Goal: Obtain resource: Download file/media

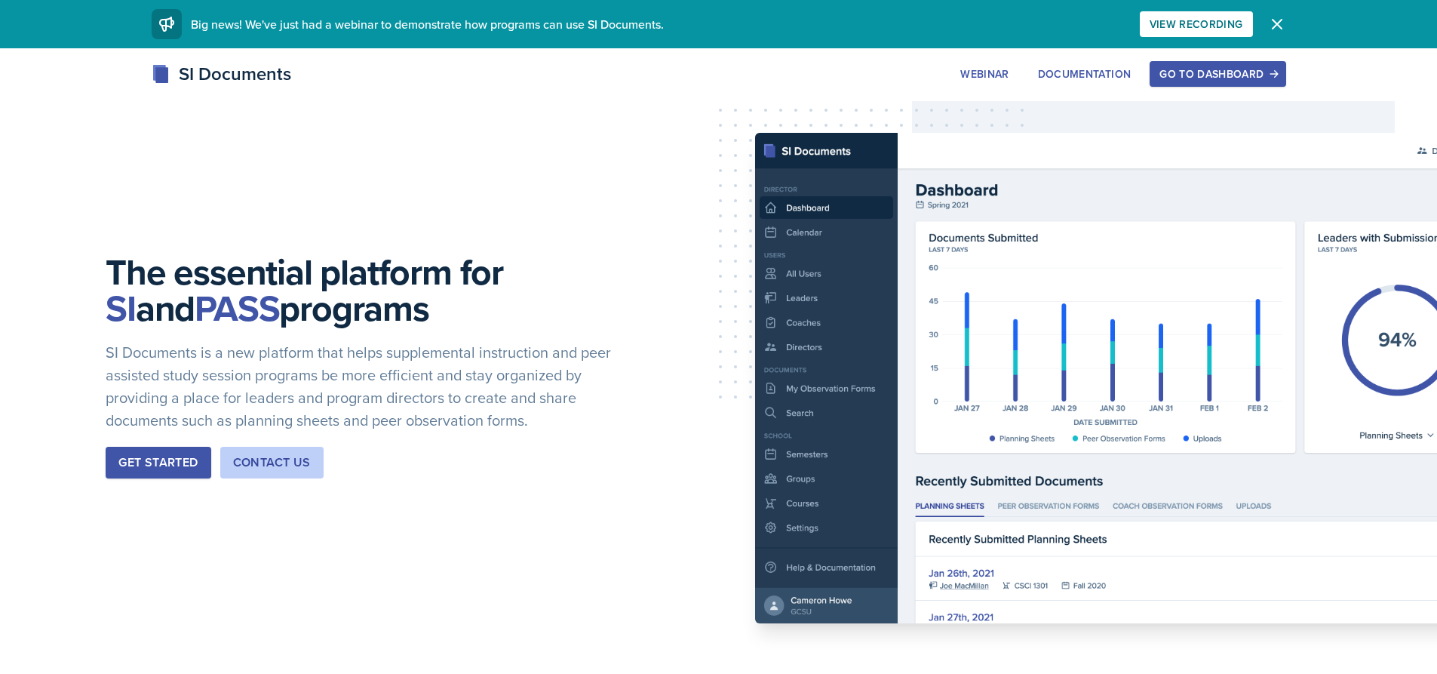
click at [1161, 68] on div "Go to Dashboard" at bounding box center [1218, 74] width 116 height 12
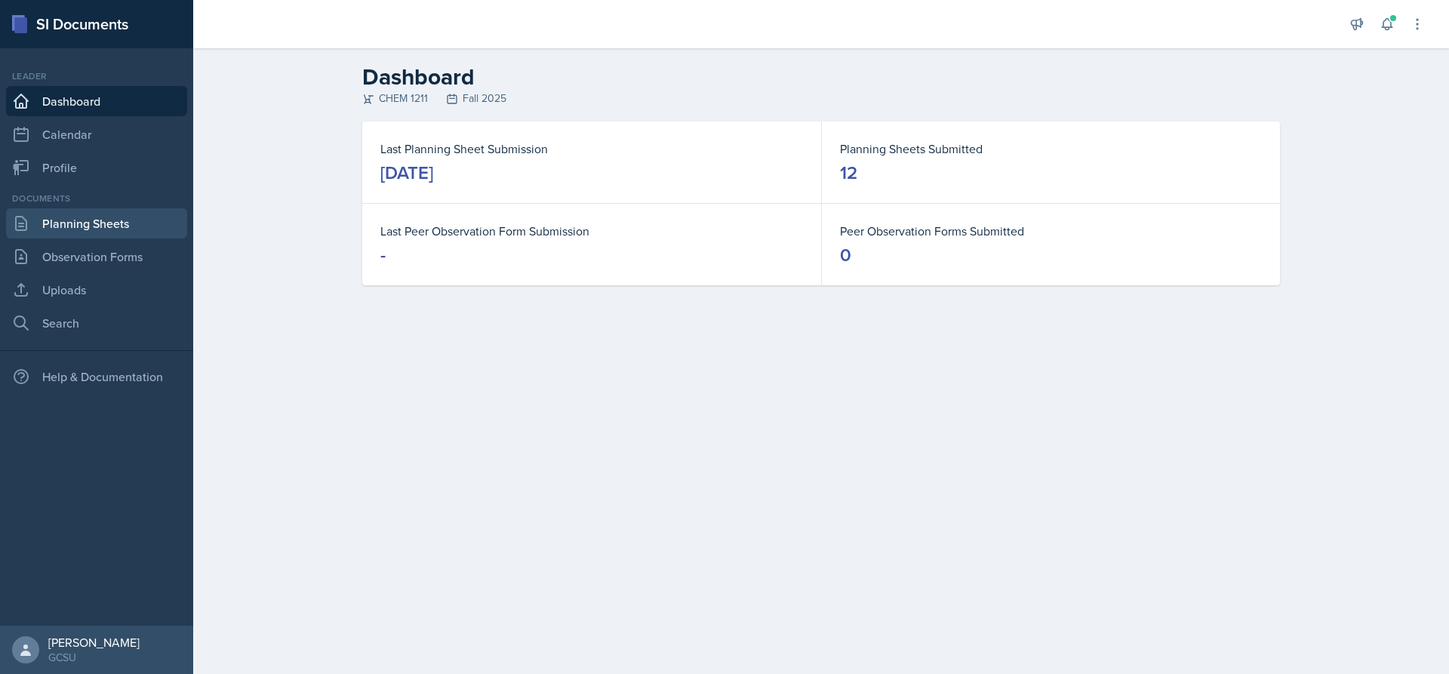
click at [71, 234] on link "Planning Sheets" at bounding box center [96, 223] width 181 height 30
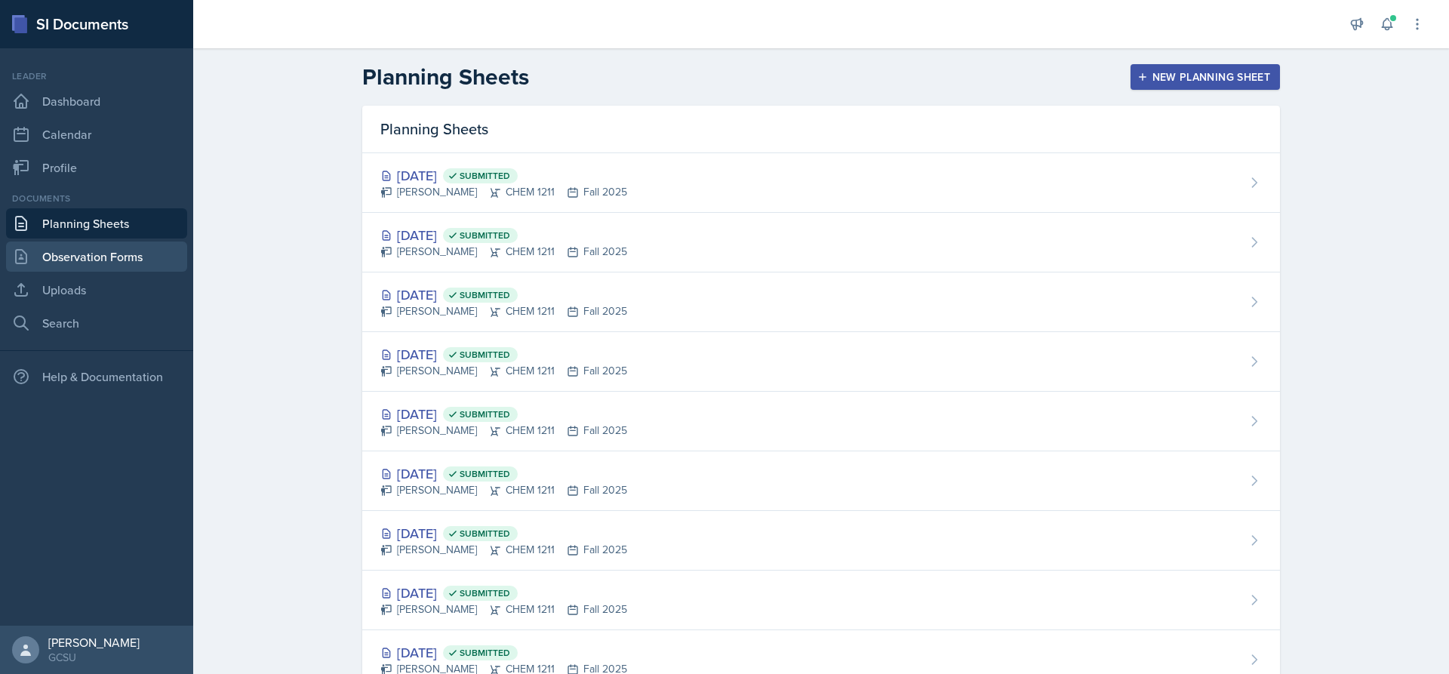
click at [135, 263] on link "Observation Forms" at bounding box center [96, 256] width 181 height 30
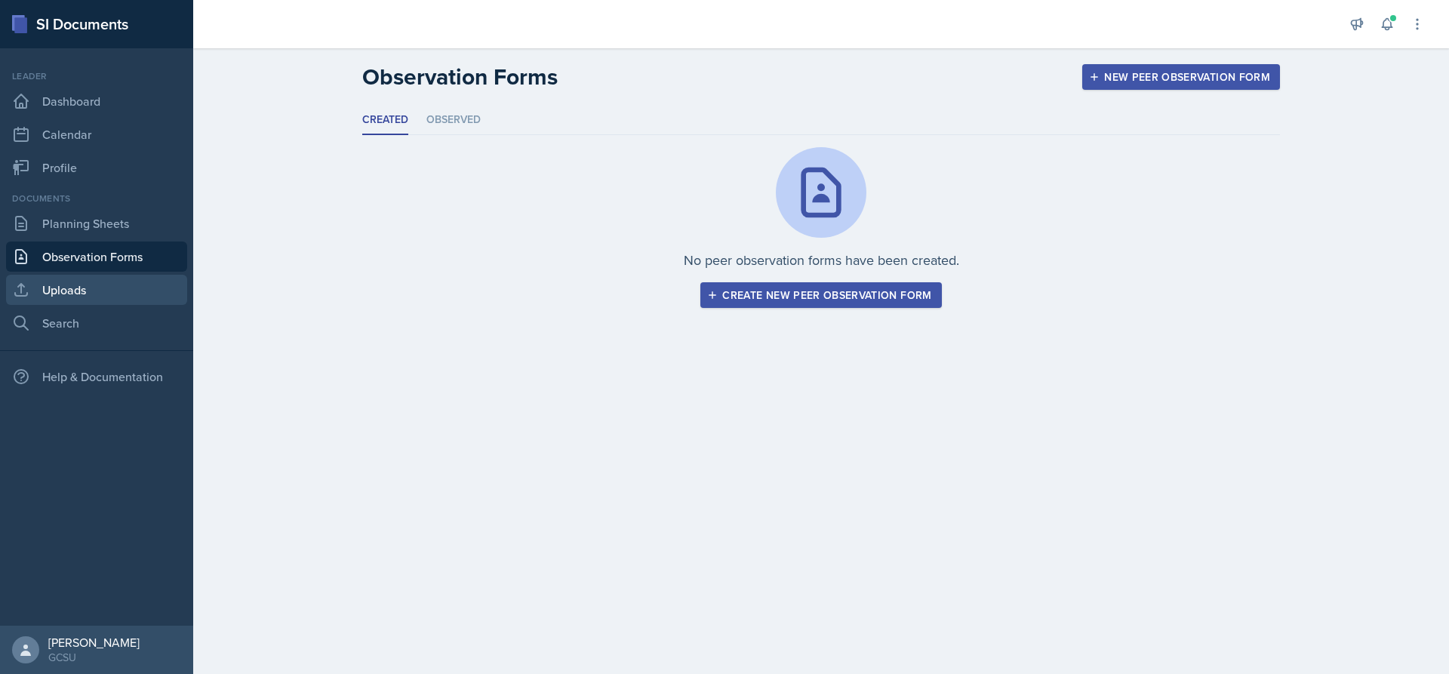
click at [126, 293] on link "Uploads" at bounding box center [96, 290] width 181 height 30
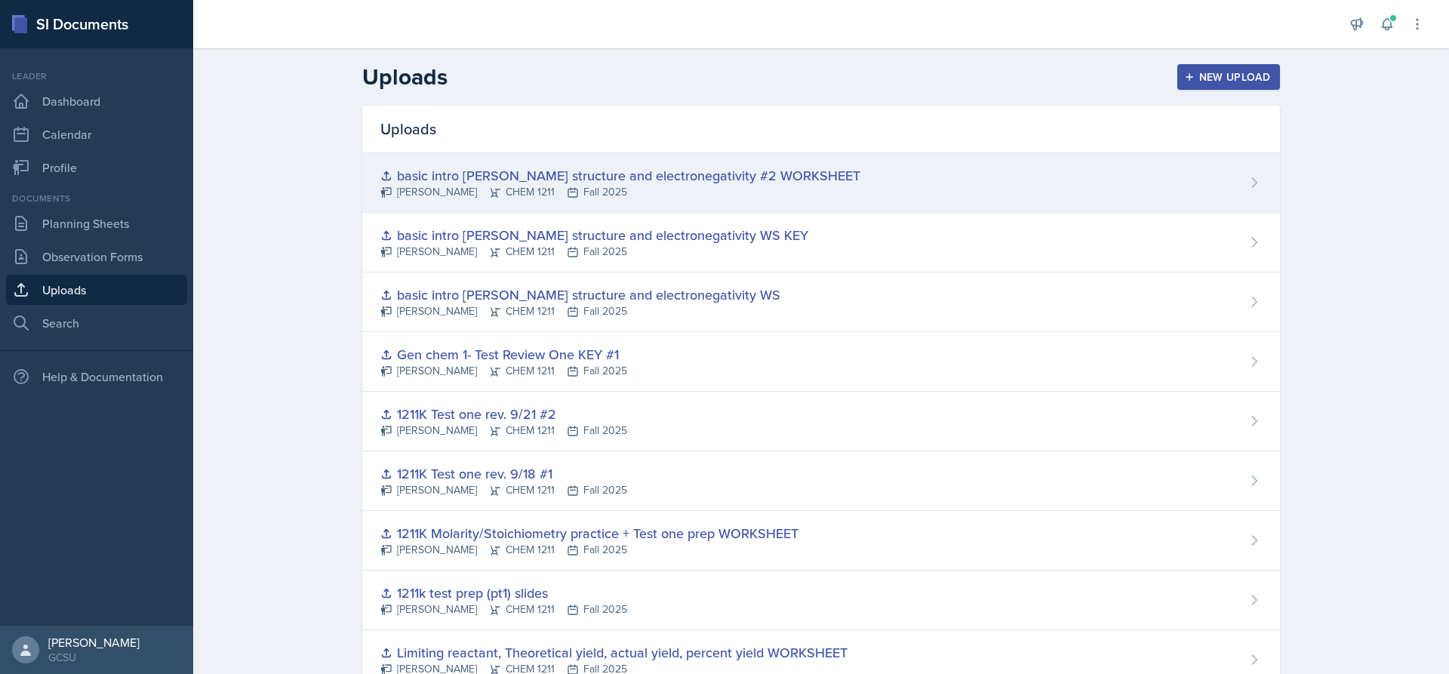
click at [587, 183] on div "basic intro [PERSON_NAME] structure and electronegativity #2 WORKSHEET" at bounding box center [620, 175] width 480 height 20
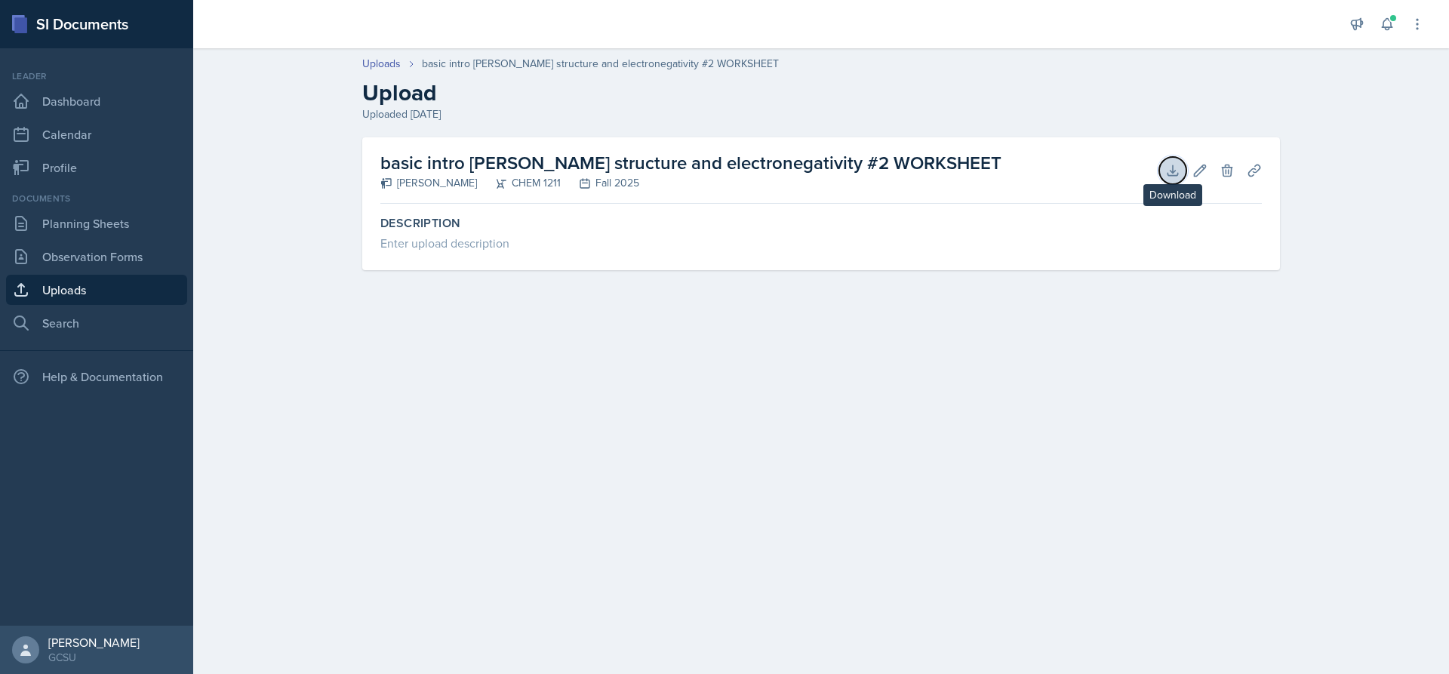
click at [1177, 163] on icon at bounding box center [1172, 170] width 15 height 15
click at [54, 278] on link "Uploads" at bounding box center [96, 290] width 181 height 30
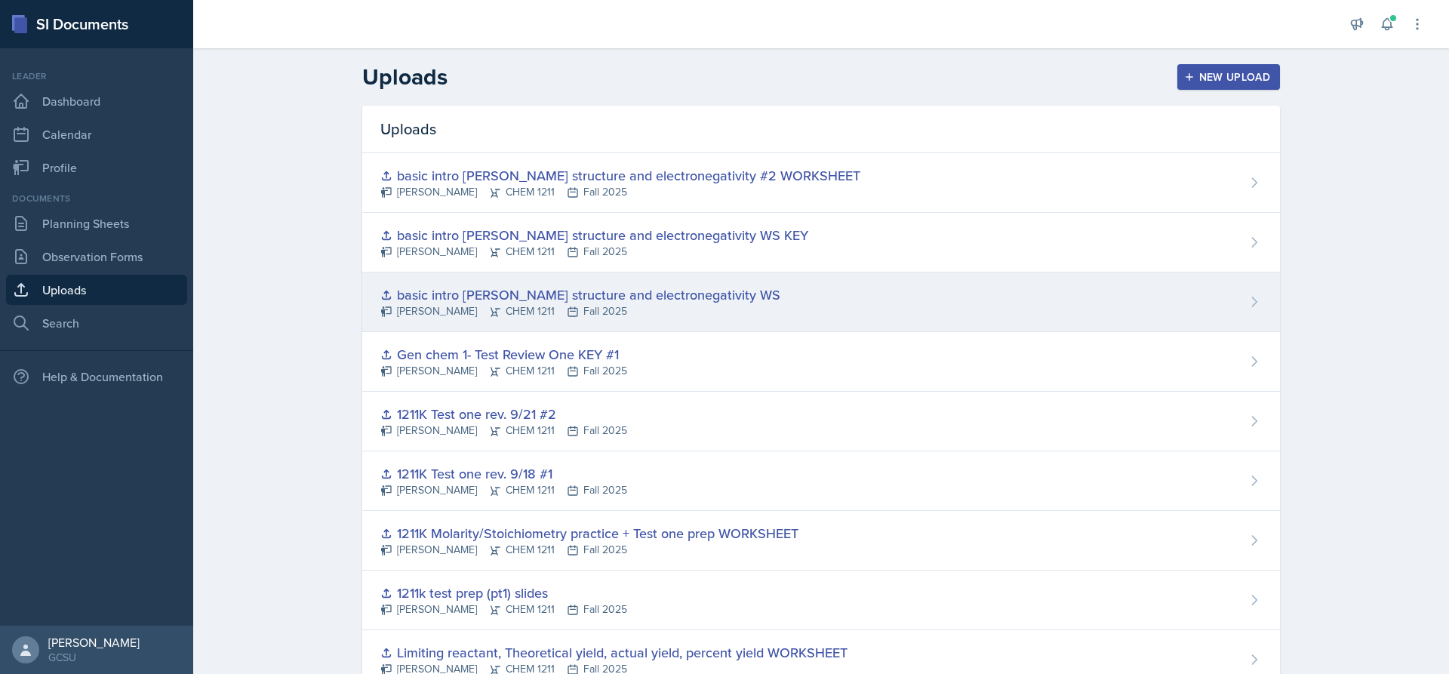
click at [643, 297] on div "basic intro [PERSON_NAME] structure and electronegativity WS" at bounding box center [580, 294] width 400 height 20
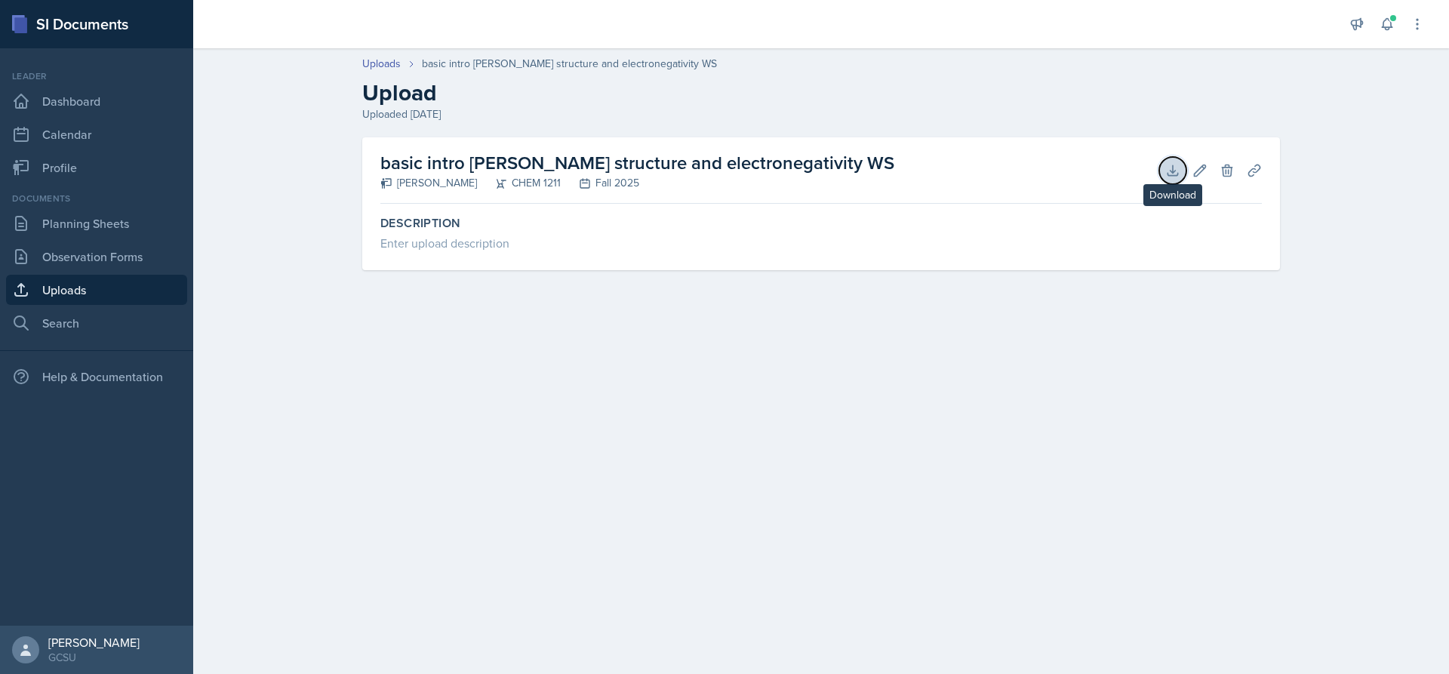
click at [1173, 174] on icon at bounding box center [1172, 170] width 15 height 15
